Goal: Task Accomplishment & Management: Complete application form

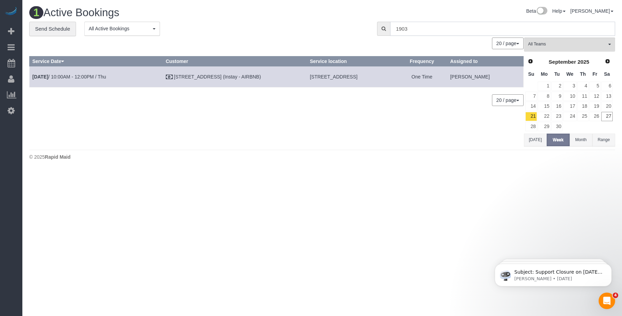
click at [440, 28] on input "1903" at bounding box center [502, 29] width 225 height 14
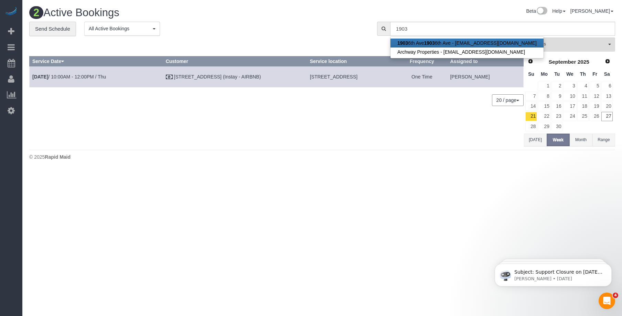
click at [429, 41] on strong "1903" at bounding box center [429, 43] width 11 height 6
type input "[EMAIL_ADDRESS][DOMAIN_NAME]"
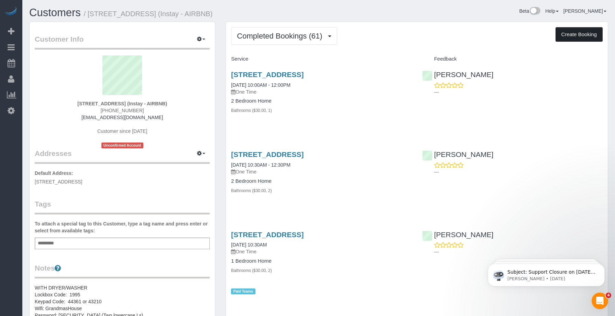
click at [579, 32] on button "Create Booking" at bounding box center [579, 34] width 47 height 14
select select "IA"
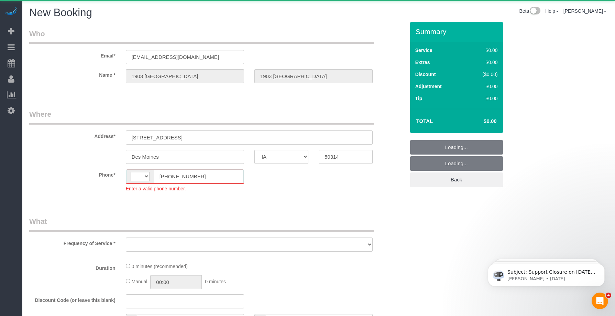
select select "string:[GEOGRAPHIC_DATA]"
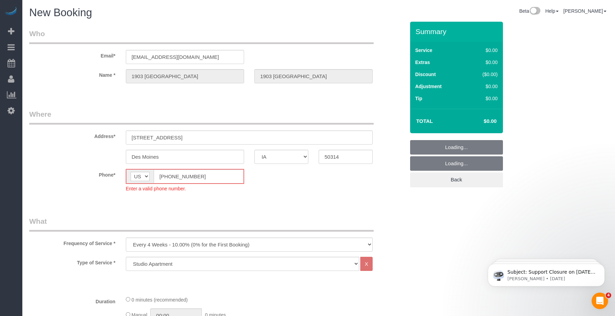
select select "object:3737"
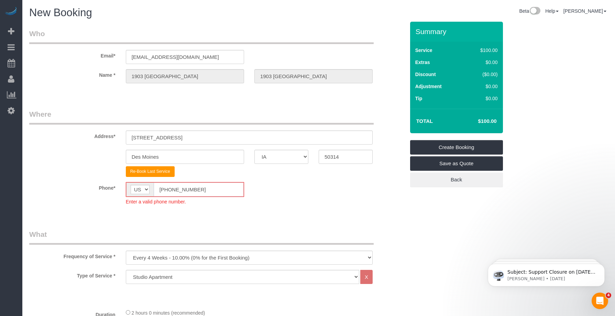
drag, startPoint x: 113, startPoint y: 185, endPoint x: 105, endPoint y: 184, distance: 7.7
click at [105, 184] on div "Phone* AF AL DZ AD AO AI AQ AG AR AM AW AU AT AZ BS BH BD BB BY BE BZ BJ BM BT …" at bounding box center [217, 193] width 386 height 23
paste input "15) 305-3231"
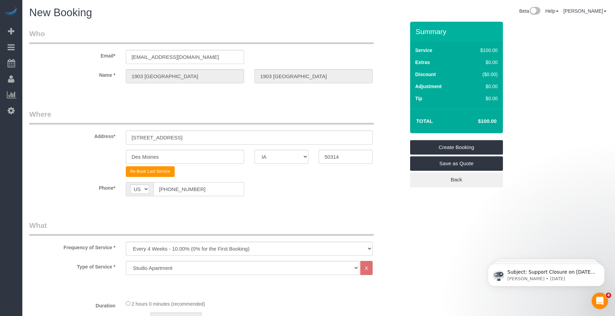
type input "[PHONE_NUMBER]"
click at [235, 220] on legend "What" at bounding box center [201, 227] width 345 height 15
click at [201, 243] on select "Every 6 Weeks (0% for the First Booking) One Time Every 8 Weeks (0% for the Fir…" at bounding box center [249, 249] width 247 height 14
click at [126, 242] on select "Every 6 Weeks (0% for the First Booking) One Time Every 8 Weeks (0% for the Fir…" at bounding box center [249, 249] width 247 height 14
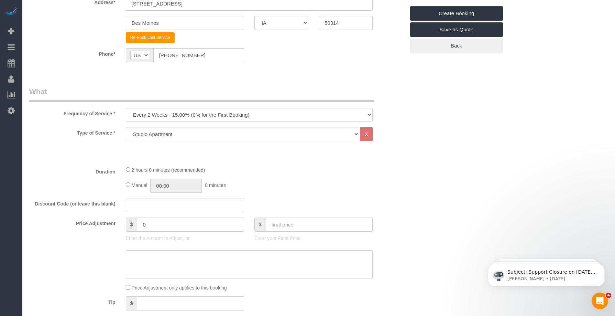
scroll to position [229, 0]
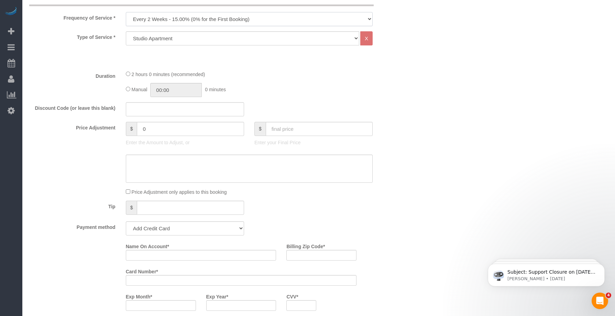
click at [216, 18] on select "Every 6 Weeks (0% for the First Booking) One Time Every 8 Weeks (0% for the Fir…" at bounding box center [249, 19] width 247 height 14
select select "object:3739"
click at [126, 12] on select "Every 6 Weeks (0% for the First Booking) One Time Every 8 Weeks (0% for the Fir…" at bounding box center [249, 19] width 247 height 14
drag, startPoint x: 220, startPoint y: 35, endPoint x: 201, endPoint y: 40, distance: 19.4
click at [220, 35] on select "Studio Apartment 1 Bedroom Home 2 Bedroom Home 3 Bedroom Home 4 Bedroom Home 5 …" at bounding box center [243, 38] width 234 height 14
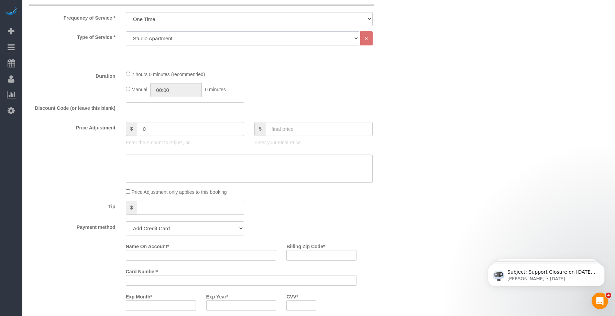
select select "18"
click at [126, 31] on select "Studio Apartment 1 Bedroom Home 2 Bedroom Home 3 Bedroom Home 4 Bedroom Home 5 …" at bounding box center [243, 38] width 234 height 14
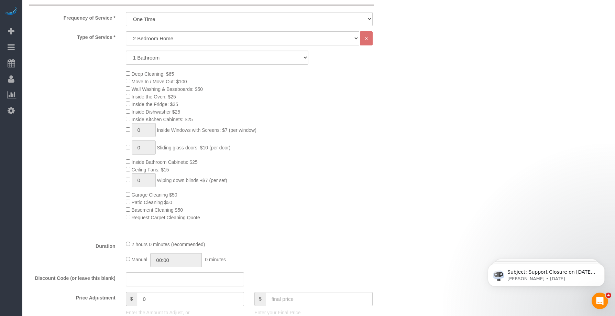
click at [239, 86] on div "Deep Cleaning: $65 Move In / Move Out: $100 Wall Washing & Baseboards: $50 Insi…" at bounding box center [266, 145] width 290 height 151
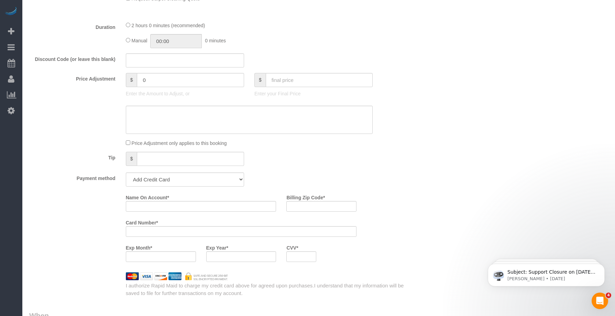
scroll to position [516, 0]
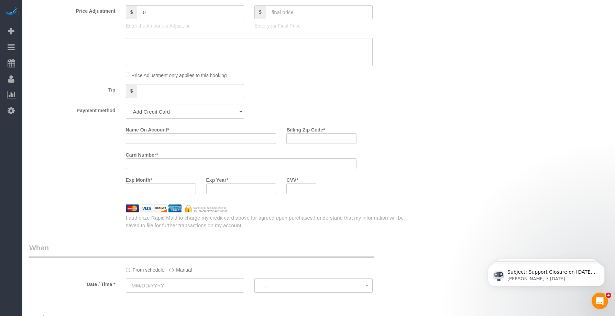
click at [164, 110] on select "Add Credit Card Cash Check Paypal" at bounding box center [185, 112] width 118 height 14
select select "string:check"
click at [126, 105] on select "Add Credit Card Cash Check Paypal" at bounding box center [185, 112] width 118 height 14
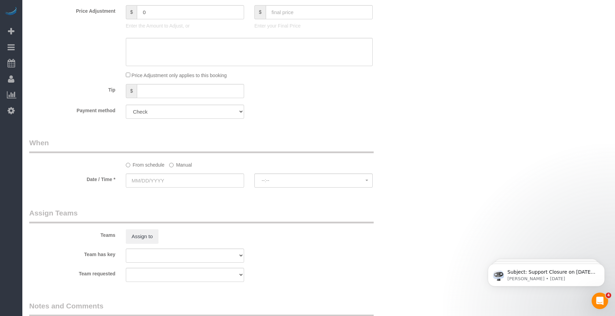
click at [265, 107] on div "Payment method Add Credit Card Cash Check Paypal" at bounding box center [217, 112] width 386 height 14
click at [202, 176] on input "text" at bounding box center [185, 180] width 118 height 14
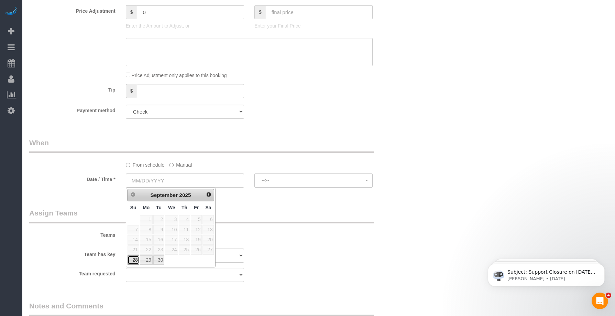
drag, startPoint x: 131, startPoint y: 260, endPoint x: 139, endPoint y: 268, distance: 11.4
click at [131, 260] on link "28" at bounding box center [134, 259] width 12 height 9
type input "[DATE]"
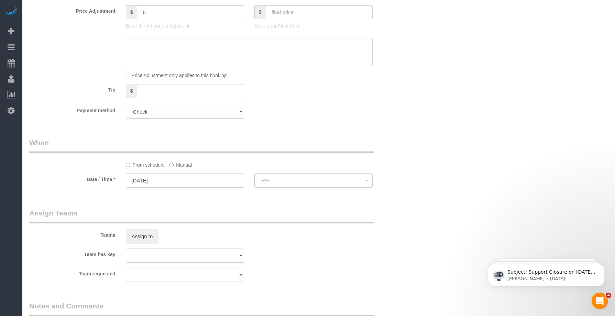
click at [248, 233] on div "Assign to" at bounding box center [185, 236] width 129 height 14
click at [169, 163] on div "From schedule Manual" at bounding box center [249, 163] width 257 height 9
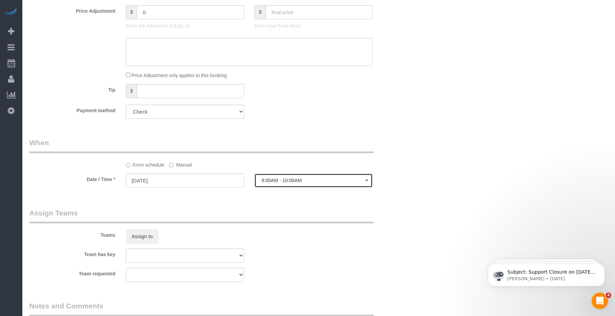
click at [286, 180] on span "8:00AM - 10:00AM" at bounding box center [314, 181] width 104 height 6
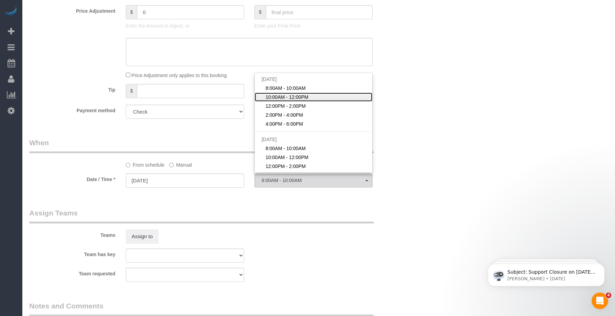
click at [279, 98] on span "10:00AM - 12:00PM" at bounding box center [287, 97] width 43 height 7
select select "spot2"
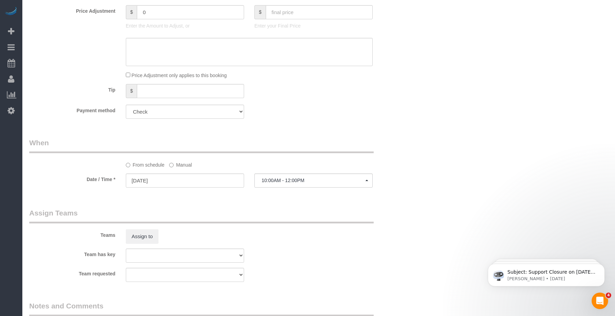
click at [376, 172] on sui-booking-spot "From schedule Manual Date / Time * [DATE] 10:00AM - 12:00PM [DATE] 8:00AM - 10:…" at bounding box center [217, 163] width 376 height 51
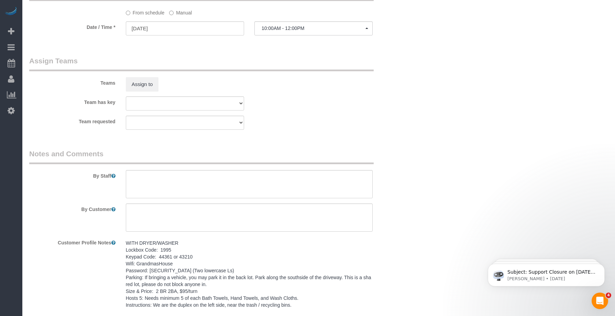
scroll to position [728, 0]
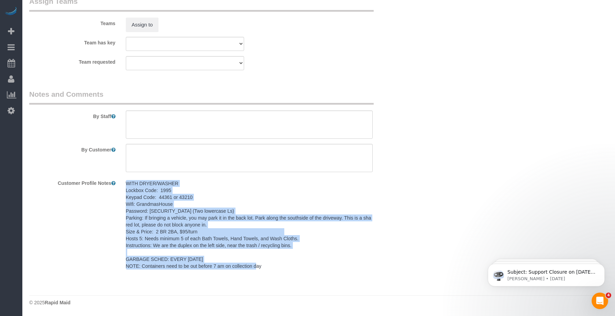
drag, startPoint x: 126, startPoint y: 183, endPoint x: 268, endPoint y: 265, distance: 164.0
click at [268, 265] on pre "WITH DRYER/WASHER Lockbox Code: 1995 Keypad Code: 44361 or 43210 Wifi: Grandmas…" at bounding box center [249, 224] width 247 height 89
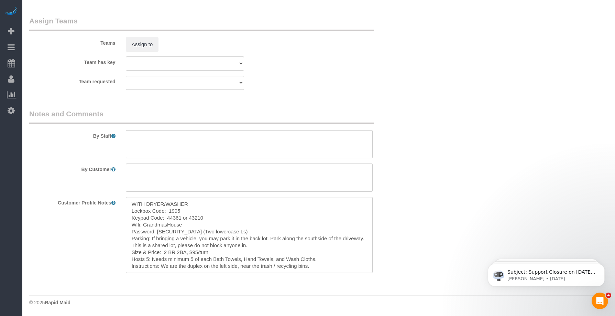
scroll to position [708, 0]
copy pre "WITH DRYER/WASHER Lockbox Code: 1995 Keypad Code: 44361 or 43210 Wifi: Grandmas…"
click at [174, 150] on textarea at bounding box center [249, 144] width 247 height 28
paste textarea "[PHONE_NUMBER]"
click at [173, 169] on textarea at bounding box center [249, 177] width 247 height 28
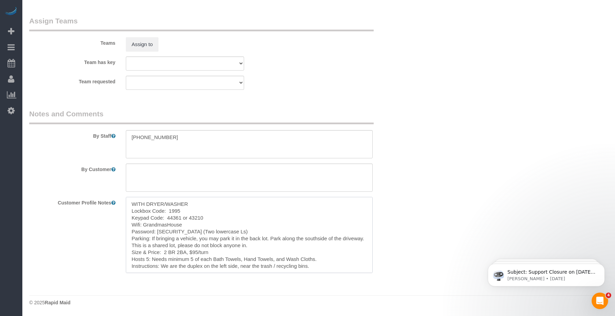
click at [321, 262] on textarea "WITH DRYER/WASHER Lockbox Code: 1995 Keypad Code: 44361 or 43210 Wifi: Grandmas…" at bounding box center [249, 235] width 247 height 76
click at [321, 265] on textarea "WITH DRYER/WASHER Lockbox Code: 1995 Keypad Code: 44361 or 43210 Wifi: Grandmas…" at bounding box center [249, 235] width 247 height 76
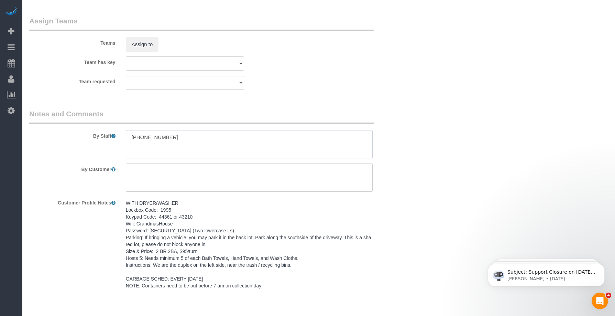
drag, startPoint x: 176, startPoint y: 137, endPoint x: 47, endPoint y: 137, distance: 129.0
click at [47, 137] on div "By Staff" at bounding box center [217, 134] width 386 height 50
paste textarea "WITH DRYER/WASHER Lockbox Code: 1995 Keypad Code: 44361 or 43210 Wifi: Grandmas…"
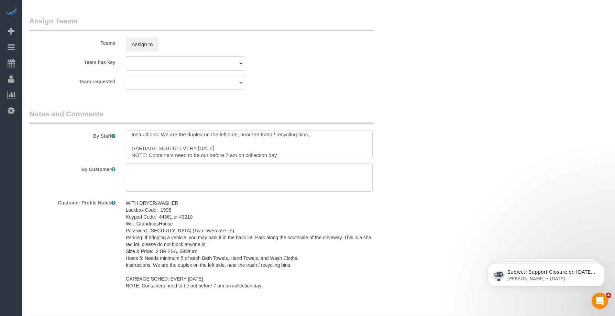
type textarea "WITH DRYER/WASHER Lockbox Code: 1995 Keypad Code: 44361 or 43210 Wifi: Grandmas…"
drag, startPoint x: 160, startPoint y: 180, endPoint x: 160, endPoint y: 190, distance: 9.6
click at [160, 180] on textarea at bounding box center [249, 177] width 247 height 28
click at [206, 173] on textarea at bounding box center [249, 177] width 247 height 28
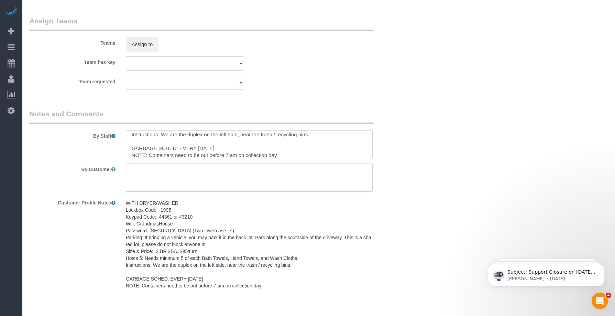
paste textarea "SAME DAY TURNOVER"
type textarea "SAME DAY TURNOVER"
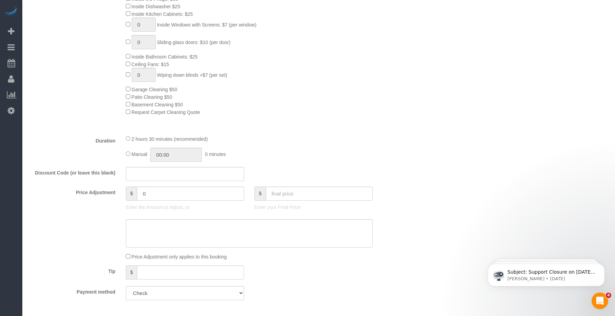
scroll to position [307, 0]
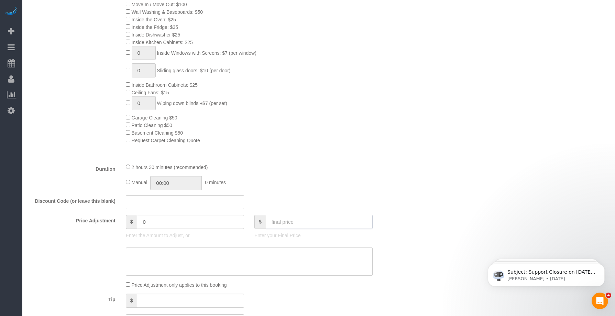
click at [289, 221] on input "text" at bounding box center [319, 222] width 107 height 14
type input "95"
click at [338, 164] on div "2 hours 30 minutes (recommended)" at bounding box center [249, 167] width 247 height 8
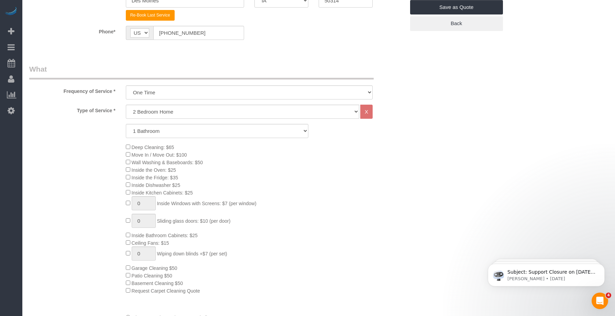
scroll to position [135, 0]
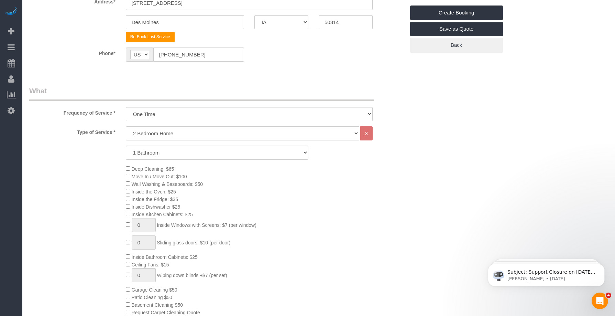
type input "-64"
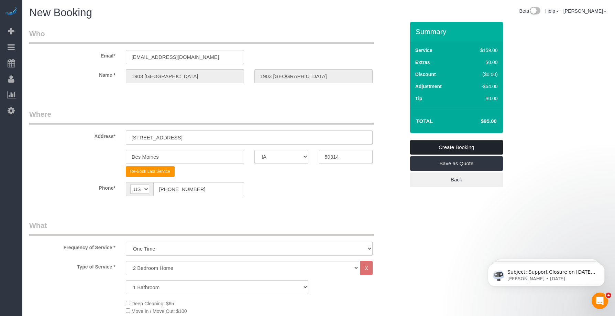
click at [468, 144] on link "Create Booking" at bounding box center [456, 147] width 93 height 14
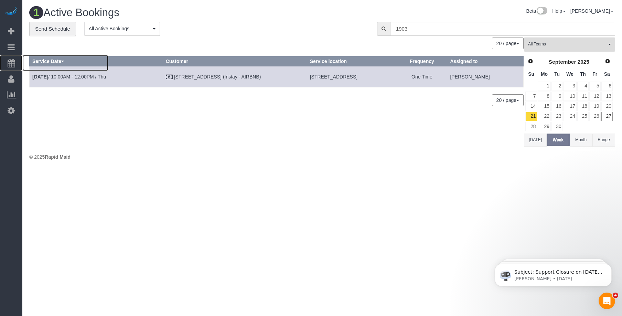
drag, startPoint x: 43, startPoint y: 64, endPoint x: 55, endPoint y: 84, distance: 23.0
click at [43, 64] on span "Scheduler" at bounding box center [65, 63] width 86 height 16
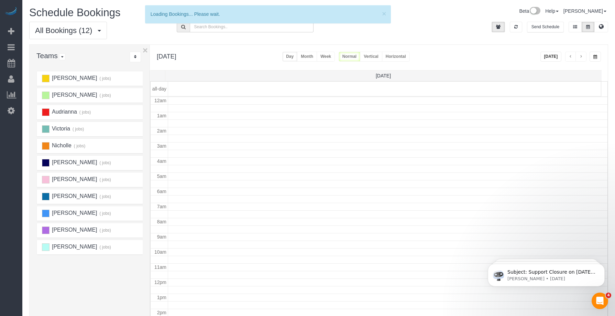
scroll to position [91, 0]
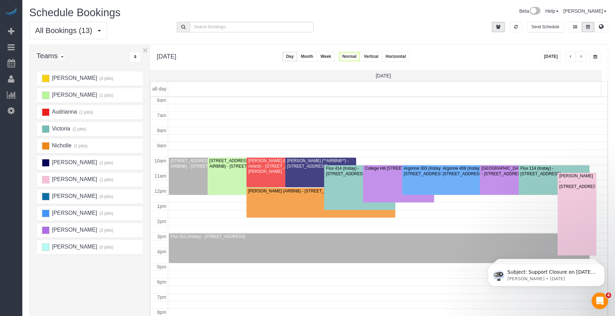
click at [583, 58] on button "button" at bounding box center [581, 57] width 11 height 10
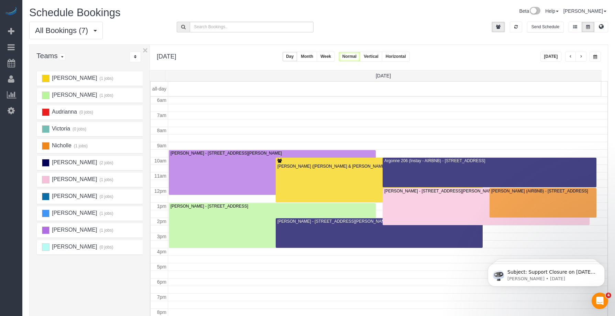
click at [582, 58] on span "button" at bounding box center [581, 57] width 3 height 4
